Goal: Task Accomplishment & Management: Manage account settings

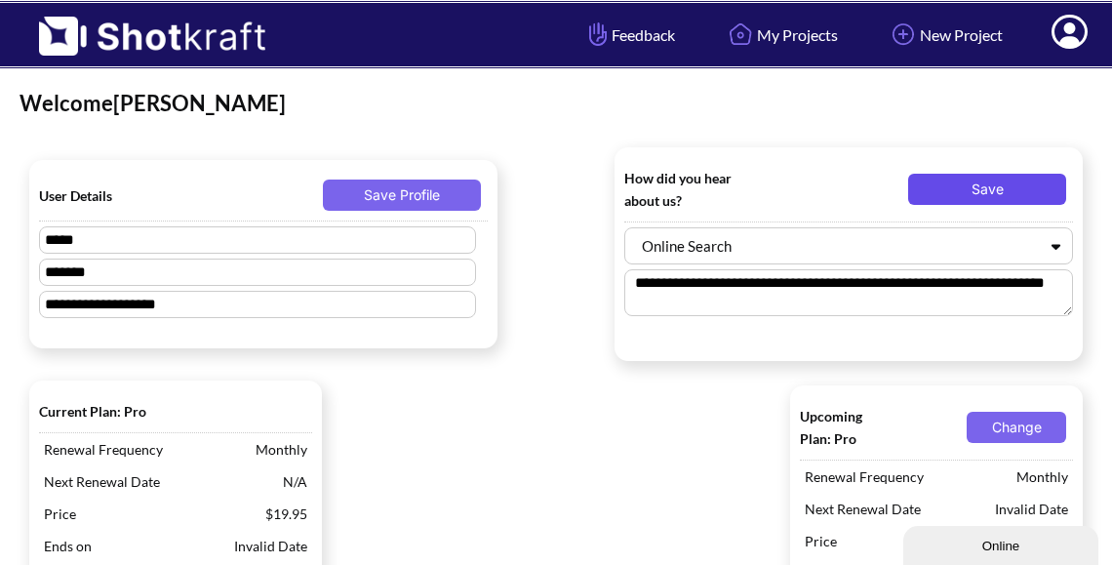
click at [1012, 181] on button "Save" at bounding box center [987, 189] width 158 height 31
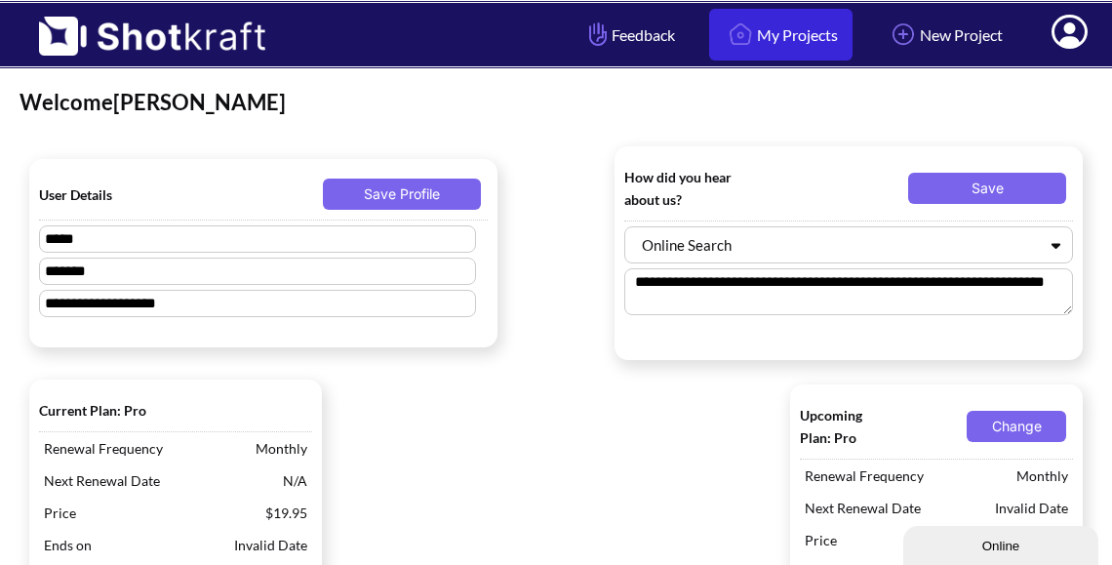
scroll to position [1, 1]
click at [757, 32] on link "My Projects" at bounding box center [780, 35] width 143 height 52
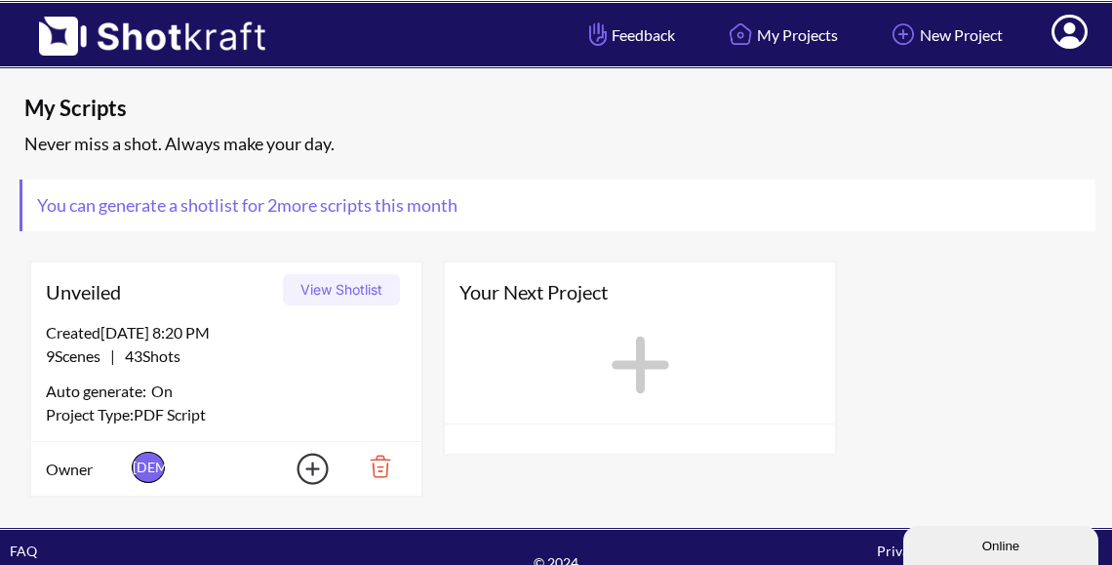
scroll to position [0, 1]
click at [352, 292] on button "View Shotlist" at bounding box center [341, 289] width 117 height 31
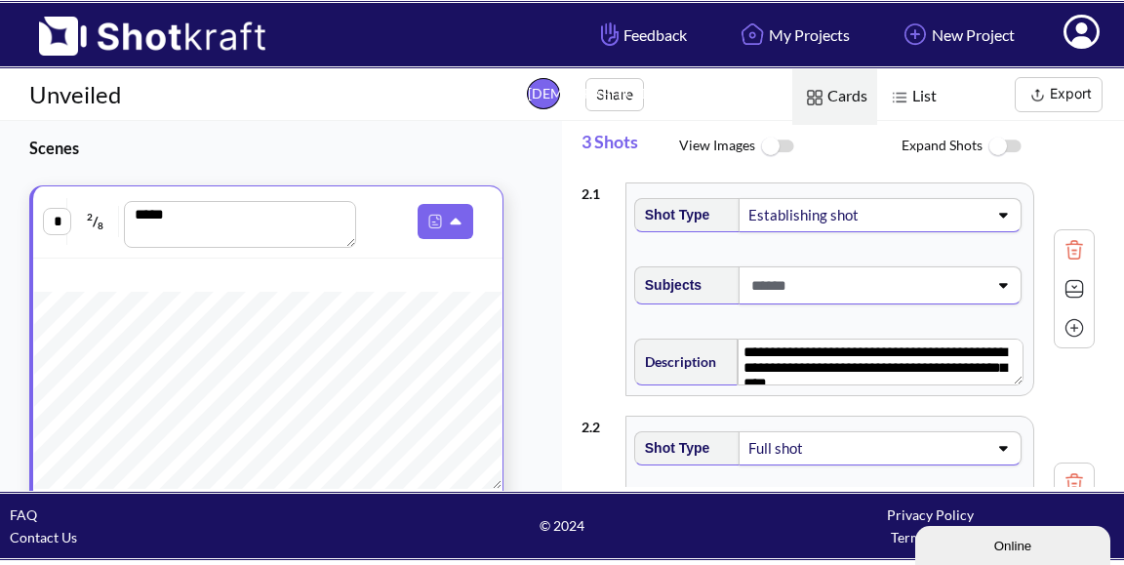
click at [772, 150] on img at bounding box center [777, 147] width 44 height 42
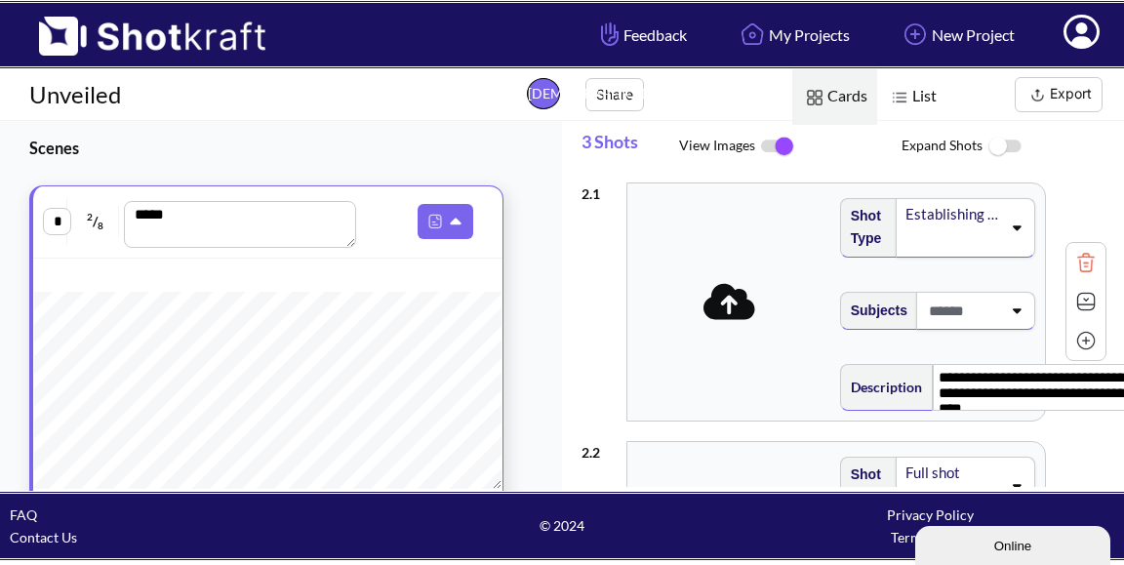
click at [734, 284] on icon at bounding box center [730, 302] width 52 height 36
click at [722, 284] on icon at bounding box center [733, 302] width 52 height 36
